Goal: Information Seeking & Learning: Learn about a topic

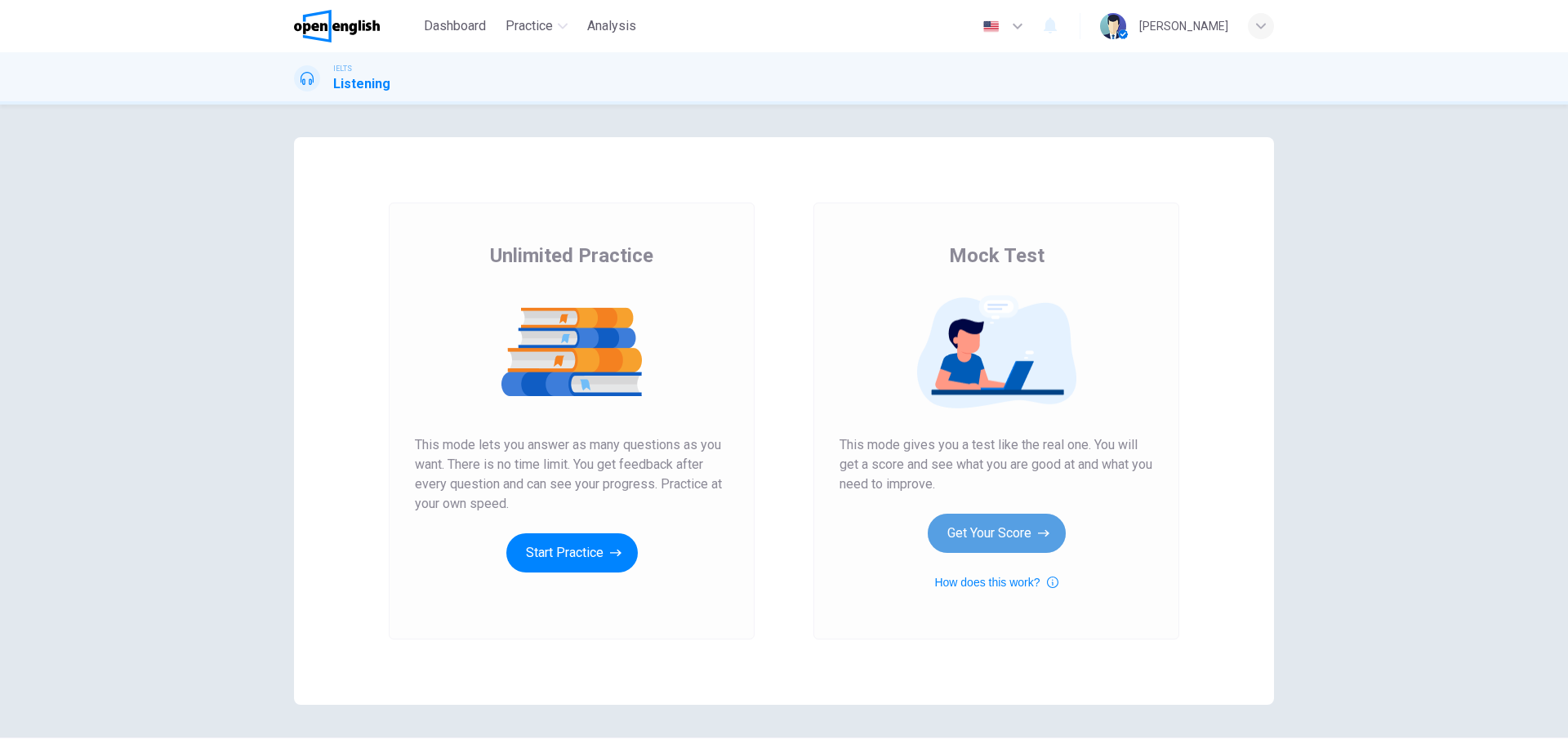
click at [997, 535] on button "Get Your Score" at bounding box center [996, 533] width 138 height 39
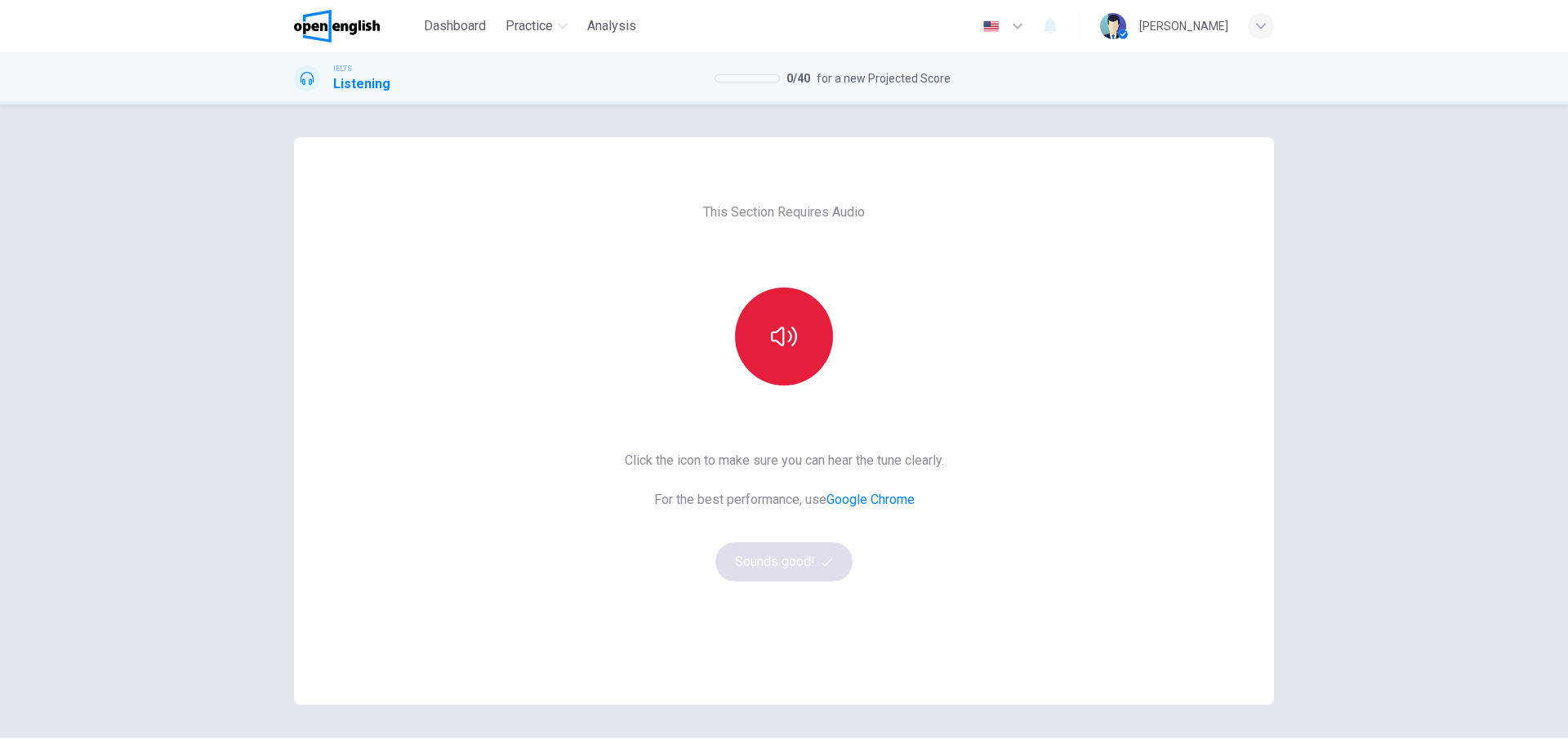
click at [763, 350] on button "button" at bounding box center [783, 336] width 98 height 98
click at [760, 569] on button "Sounds good!" at bounding box center [784, 562] width 138 height 39
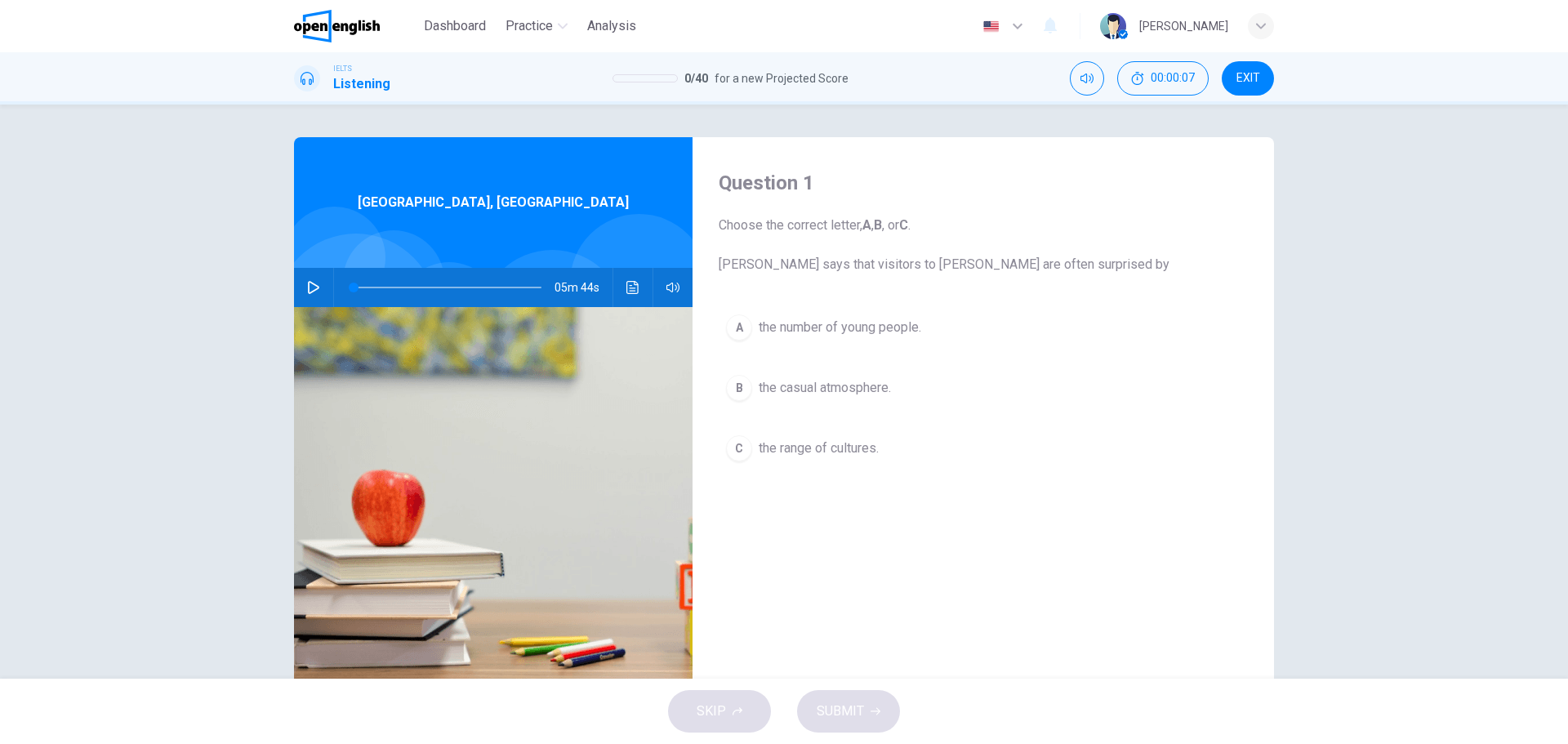
click at [1241, 72] on span "EXIT" at bounding box center [1247, 78] width 24 height 13
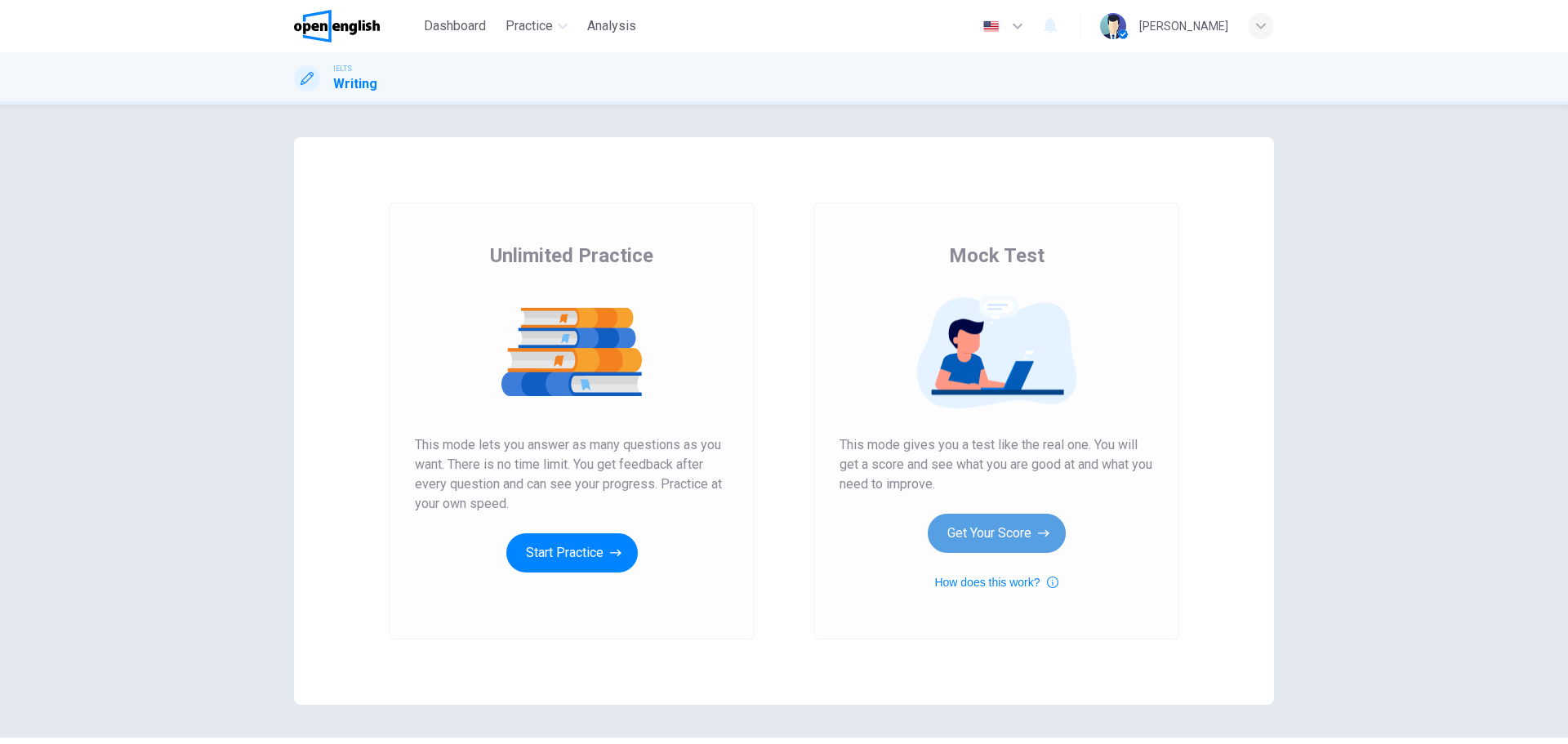
click at [1011, 525] on button "Get Your Score" at bounding box center [996, 533] width 138 height 39
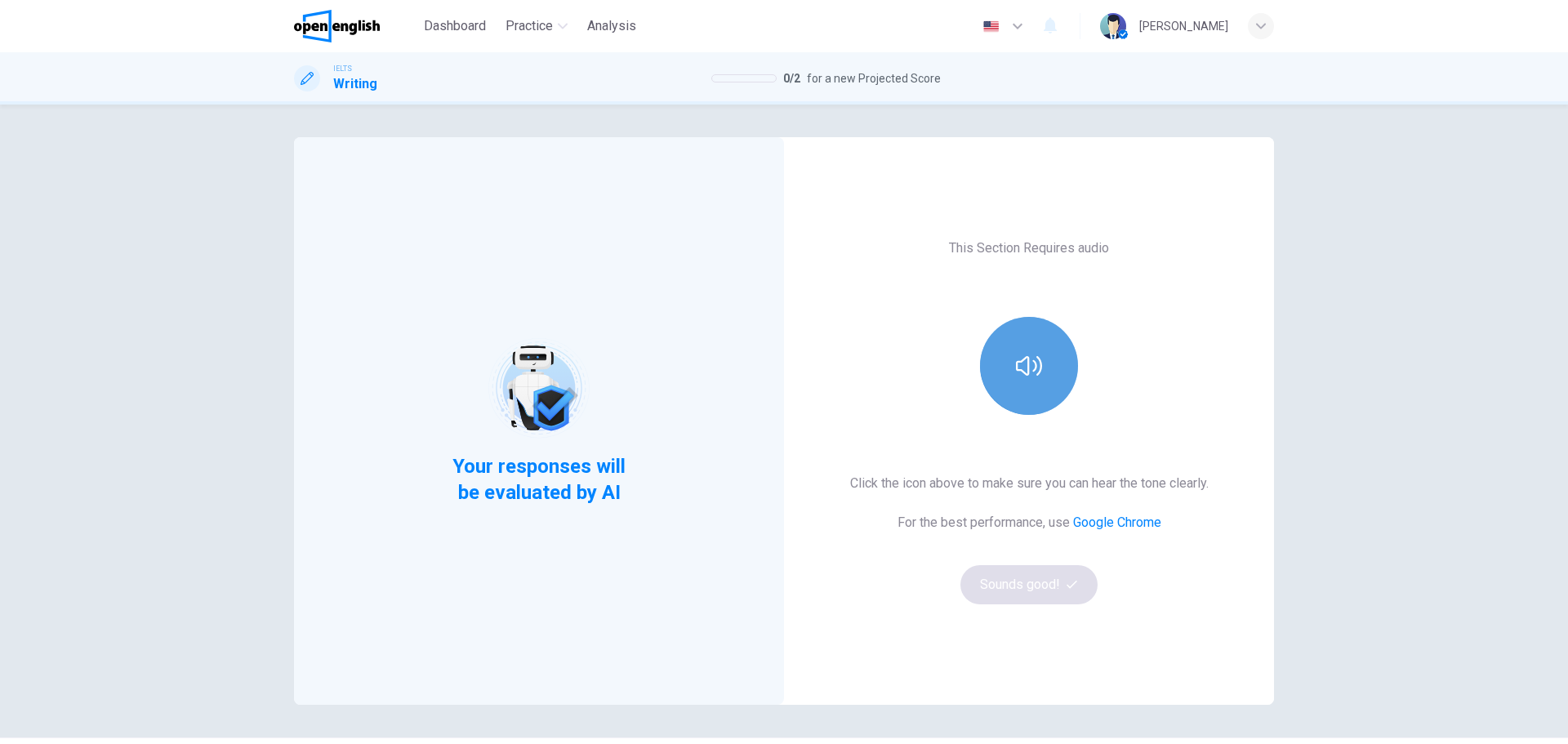
click at [1037, 375] on icon "button" at bounding box center [1028, 365] width 26 height 26
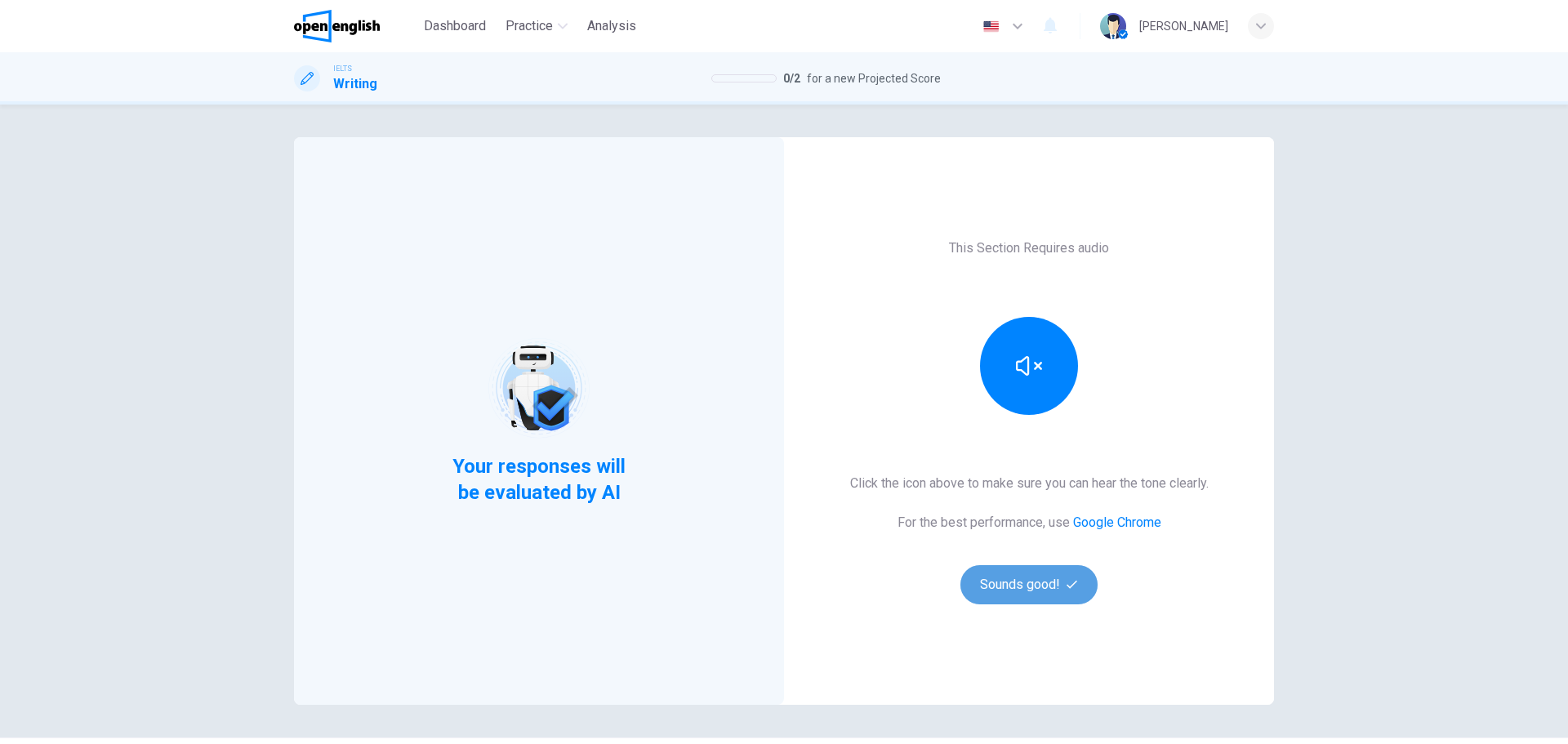
click at [1057, 579] on button "Sounds good!" at bounding box center [1028, 585] width 138 height 39
